Goal: Find specific page/section: Find specific page/section

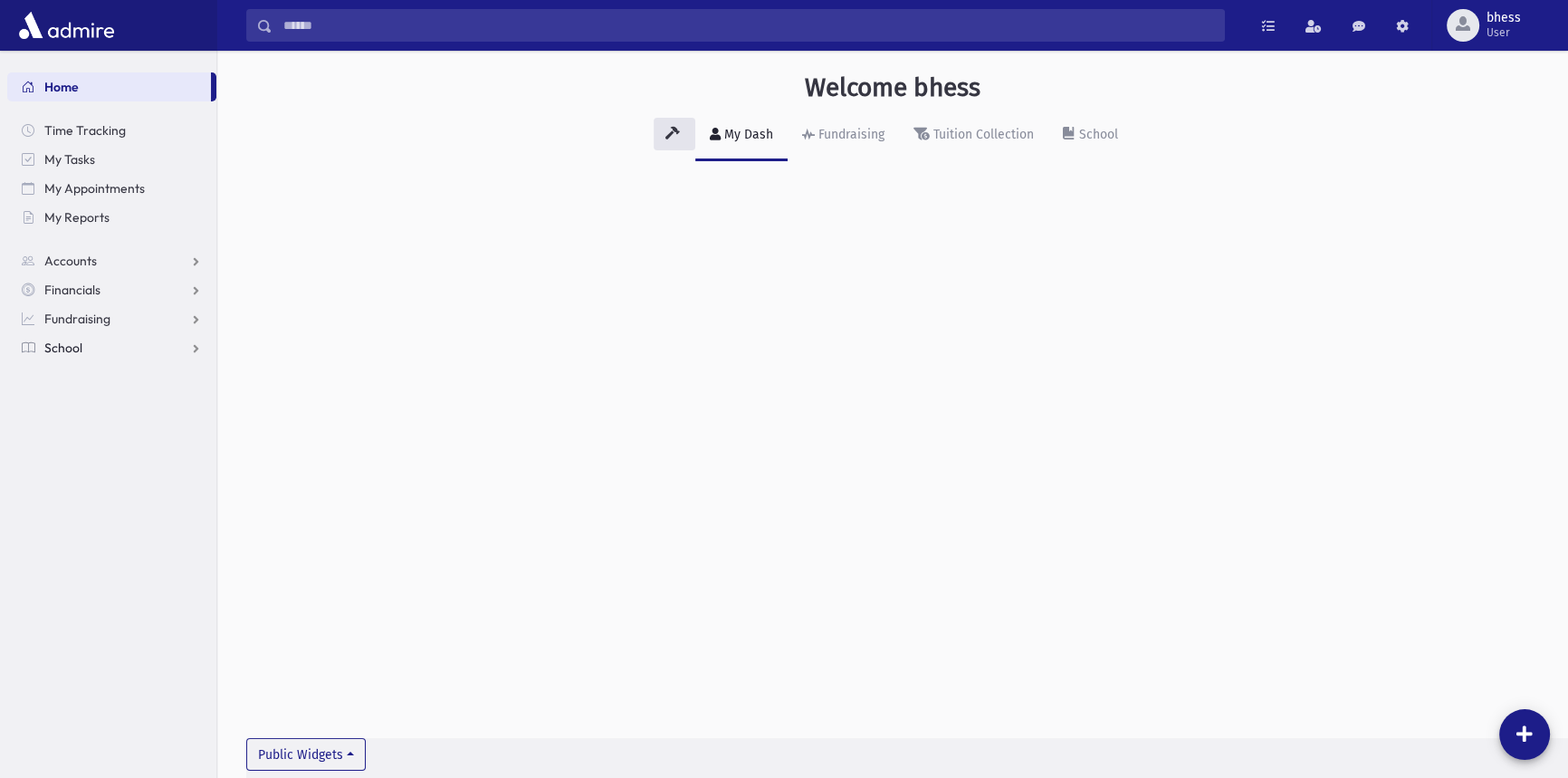
click at [98, 337] on link "School" at bounding box center [111, 348] width 210 height 29
click at [98, 372] on span "Students" at bounding box center [79, 376] width 50 height 17
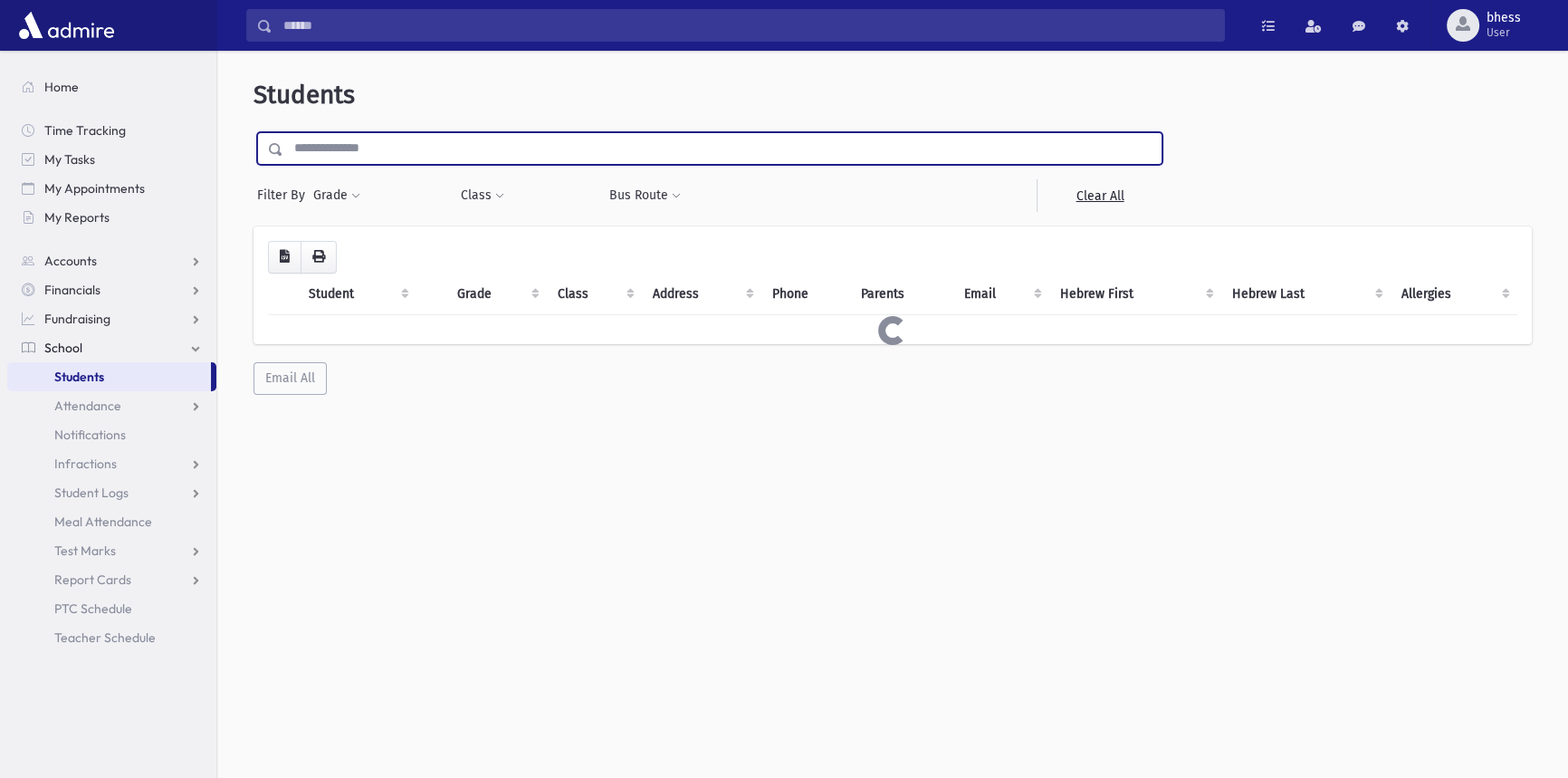
click at [410, 150] on input "text" at bounding box center [722, 148] width 878 height 32
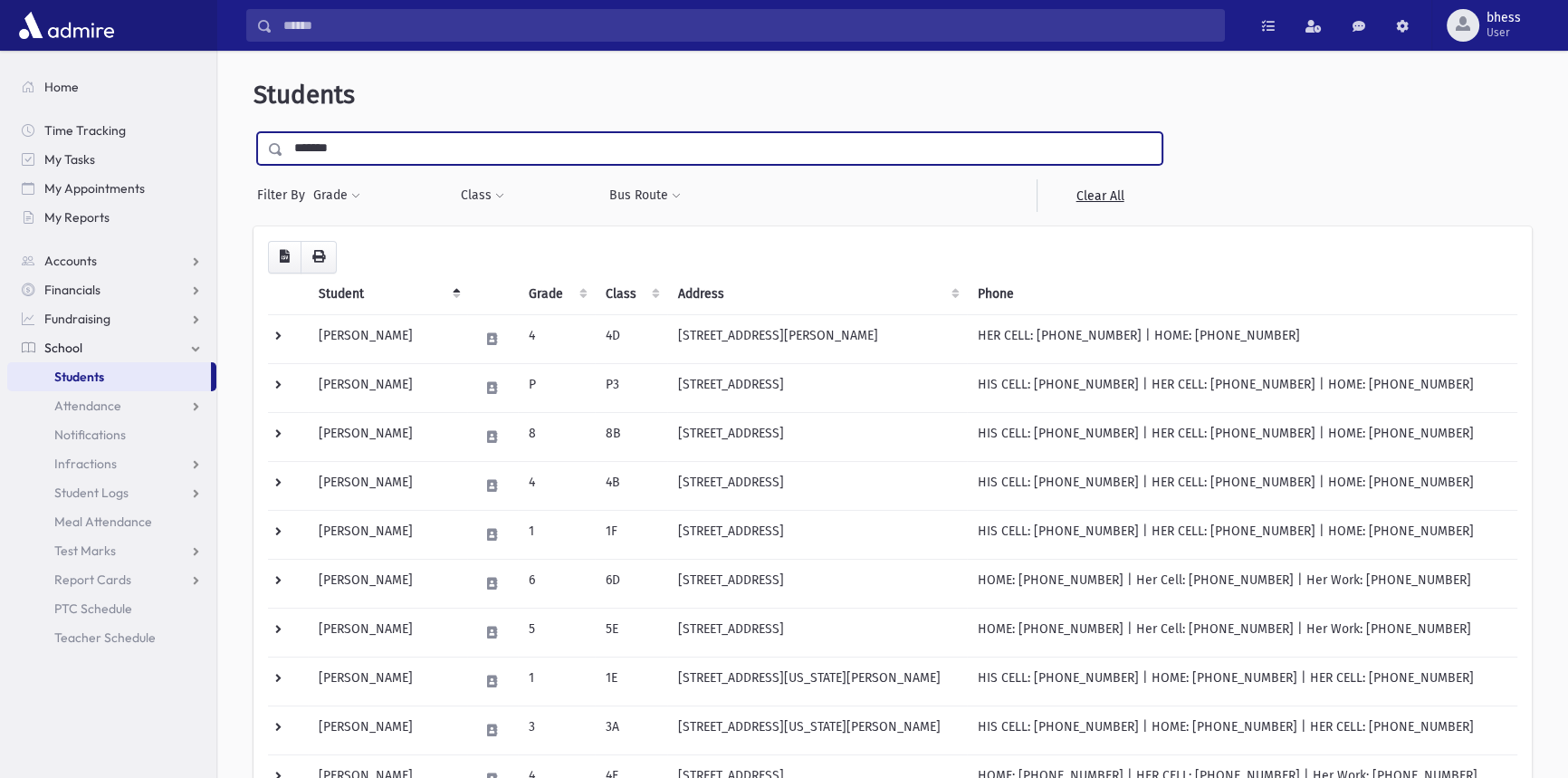
type input "*******"
click at [254, 132] on input "submit" at bounding box center [280, 144] width 51 height 25
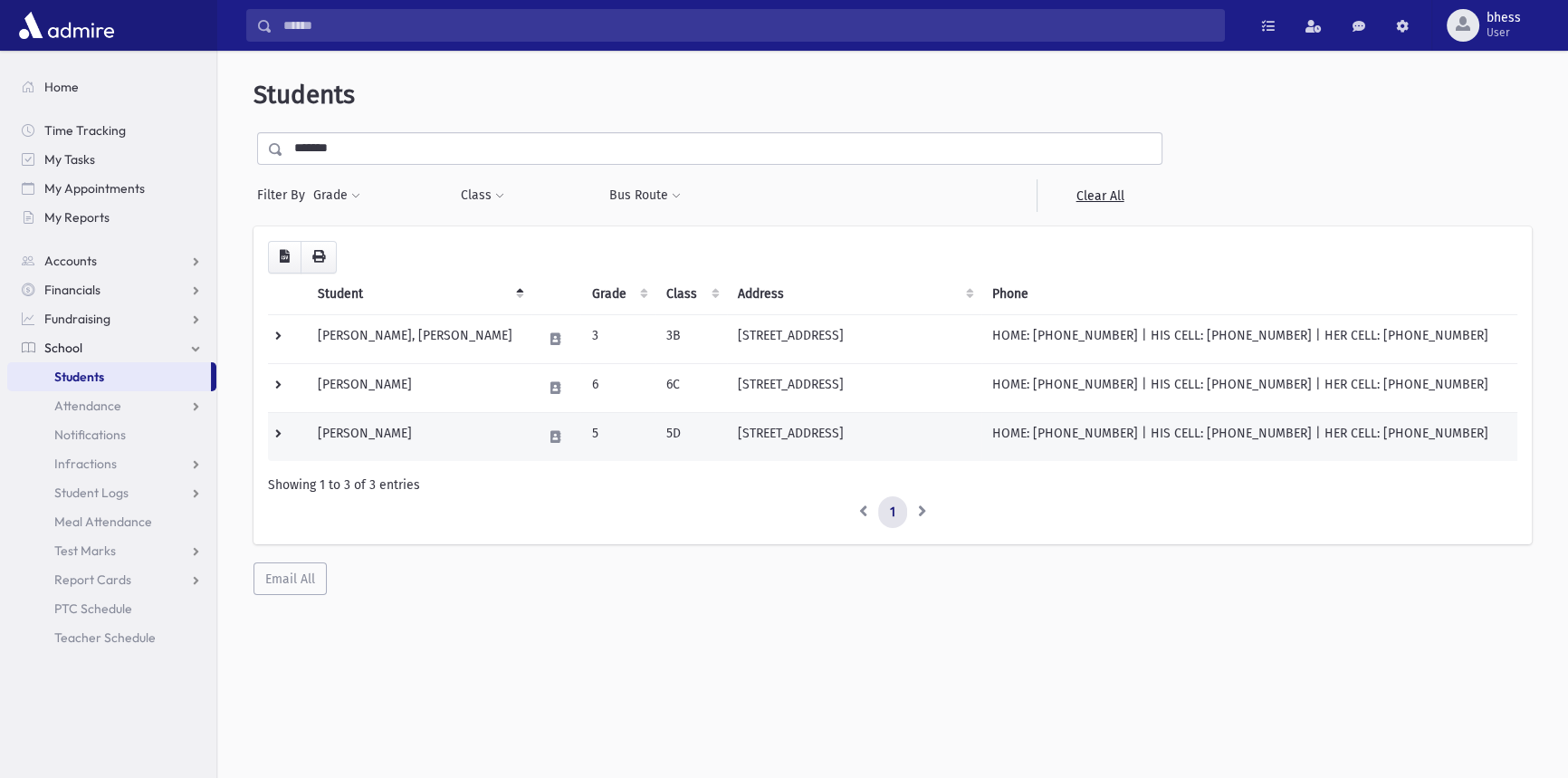
click at [701, 448] on td "5D" at bounding box center [691, 437] width 72 height 49
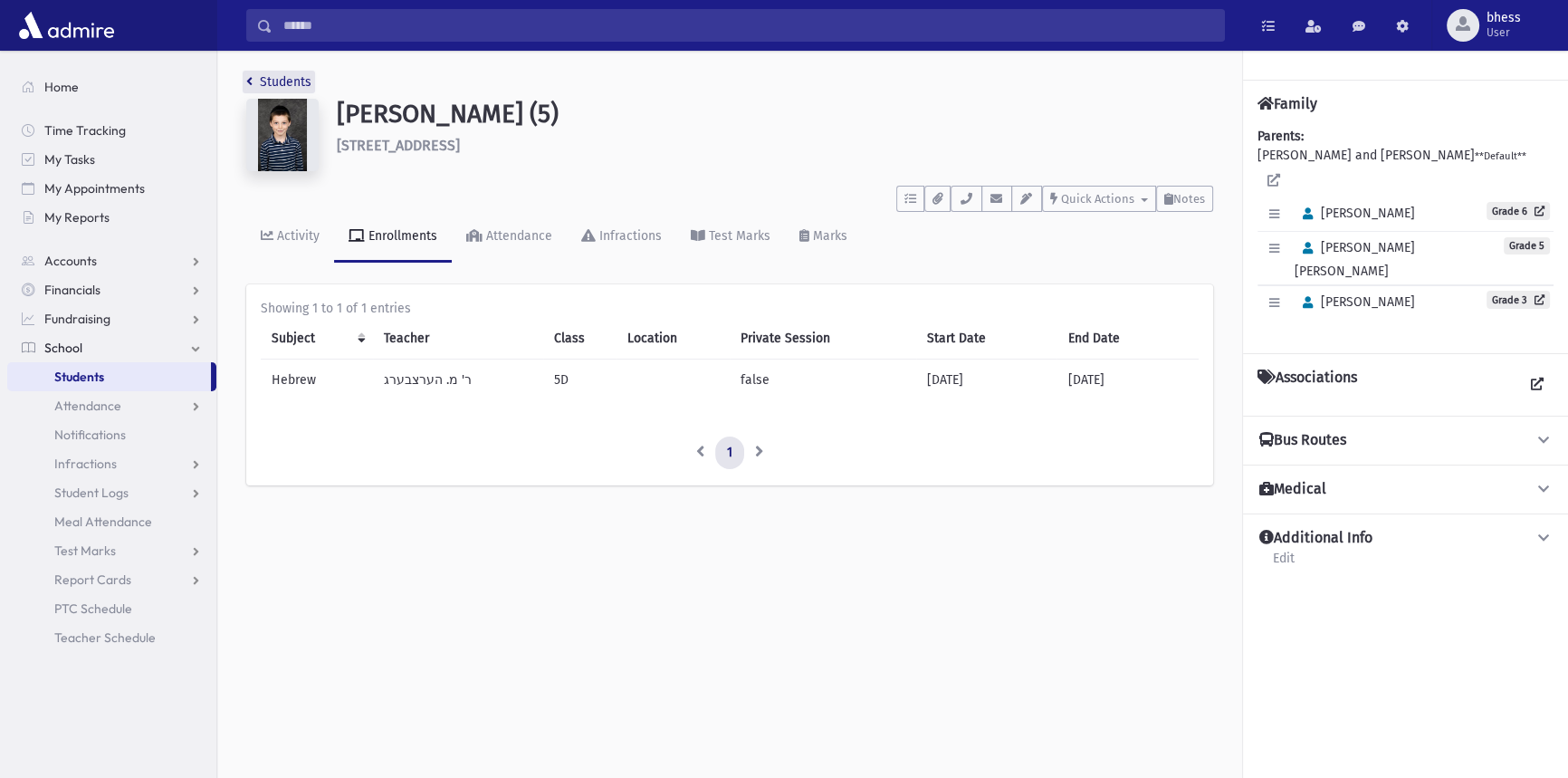
click at [288, 74] on link "Students" at bounding box center [279, 82] width 65 height 16
